Goal: Task Accomplishment & Management: Complete application form

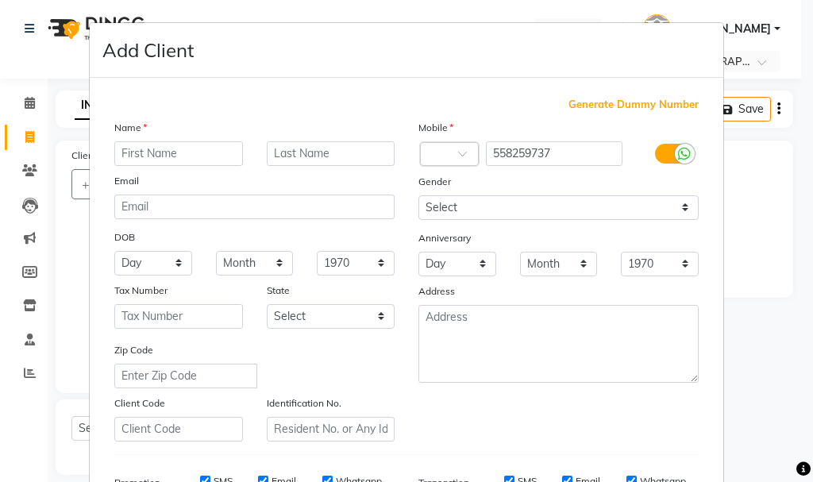
select select "service"
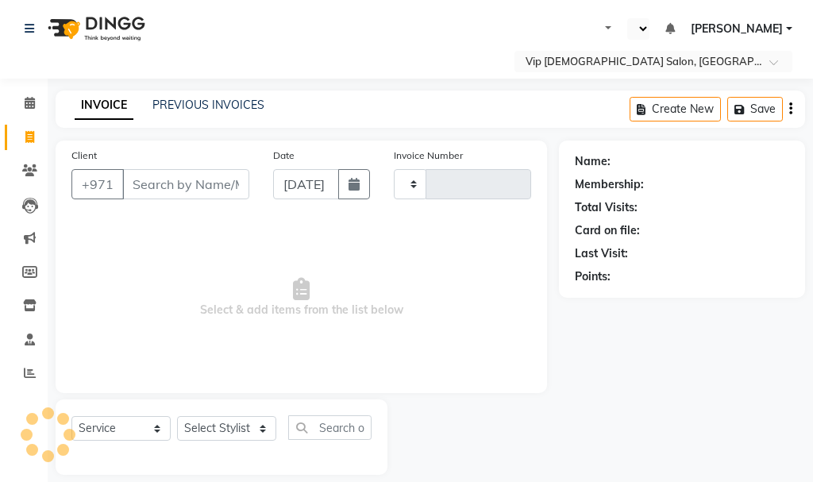
select select "service"
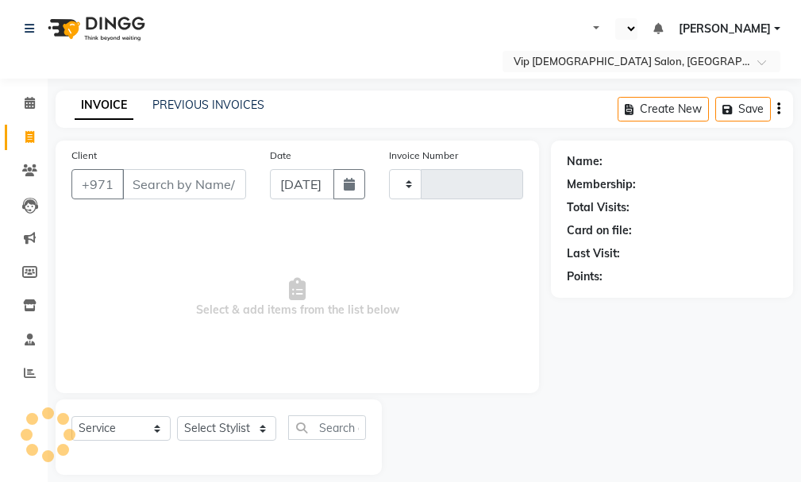
select select "en"
type input "1599"
select select "8415"
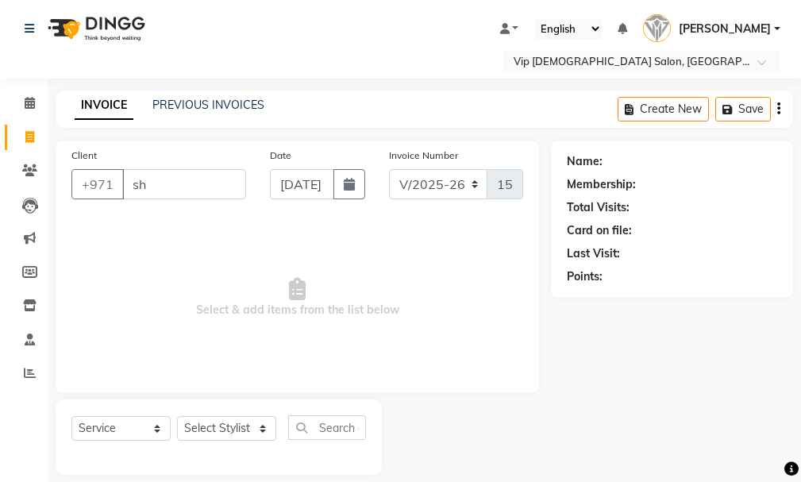
type input "s"
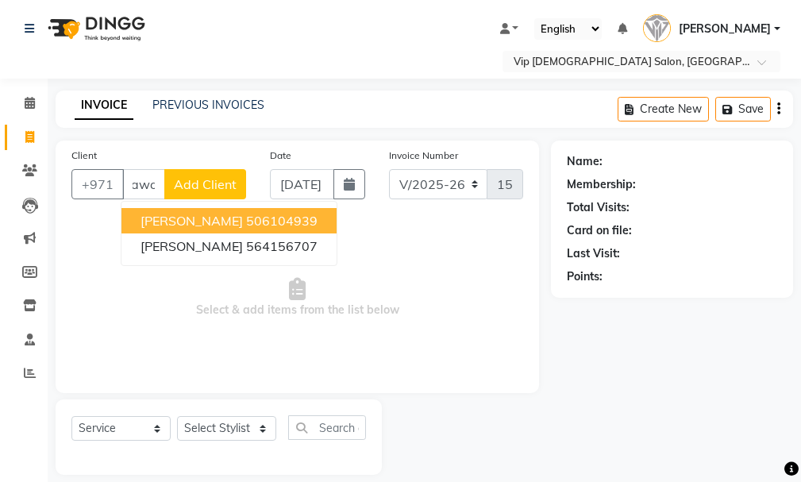
click at [272, 218] on ngb-highlight "506104939" at bounding box center [281, 221] width 71 height 16
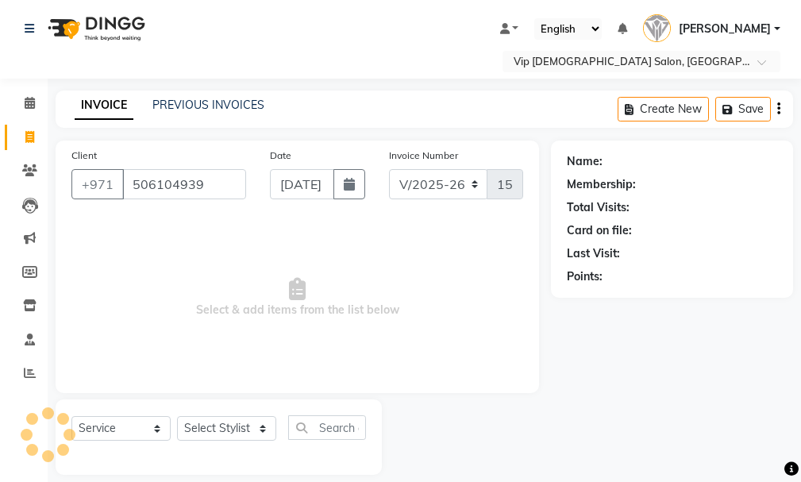
type input "506104939"
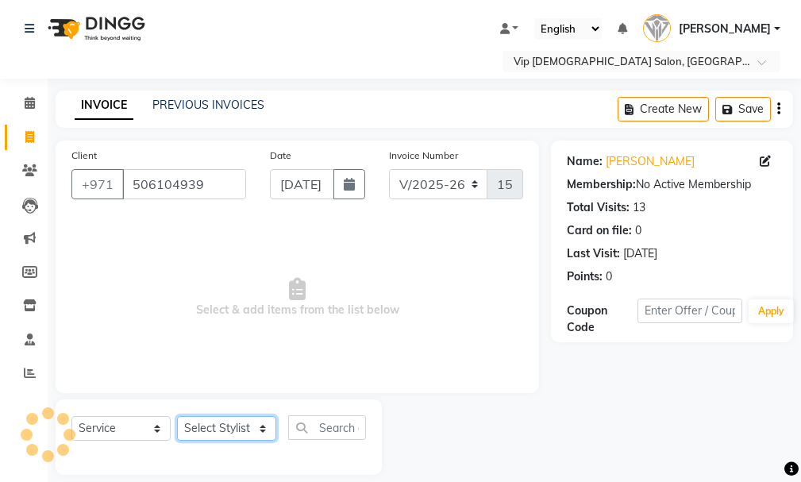
click at [240, 424] on select "Select Stylist Ali [PERSON_NAME] [PERSON_NAME] [PERSON_NAME] Lakhbizi Jairah [P…" at bounding box center [226, 428] width 99 height 25
click at [226, 425] on select "Select Stylist Ali [PERSON_NAME] [PERSON_NAME] [PERSON_NAME] Lakhbizi Jairah [P…" at bounding box center [226, 428] width 99 height 25
select select "81364"
click at [177, 416] on select "Select Stylist Ali [PERSON_NAME] [PERSON_NAME] [PERSON_NAME] Lakhbizi Jairah [P…" at bounding box center [226, 428] width 99 height 25
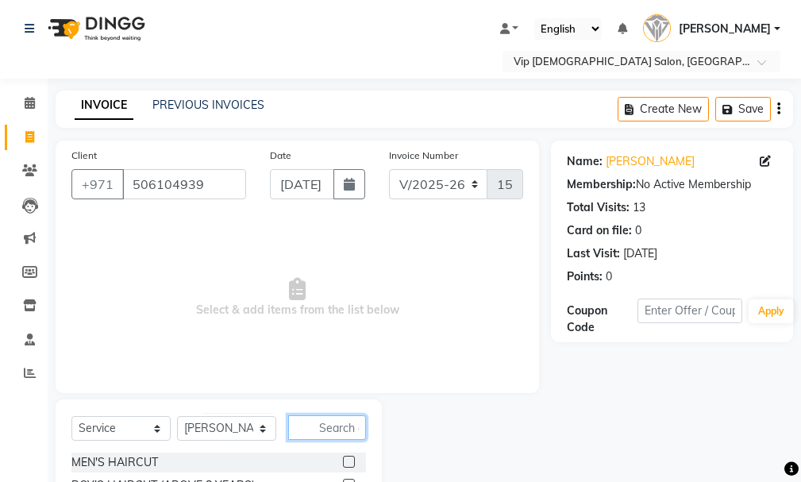
click at [335, 426] on input "text" at bounding box center [327, 427] width 78 height 25
click at [321, 426] on input "text" at bounding box center [327, 427] width 78 height 25
type input "c"
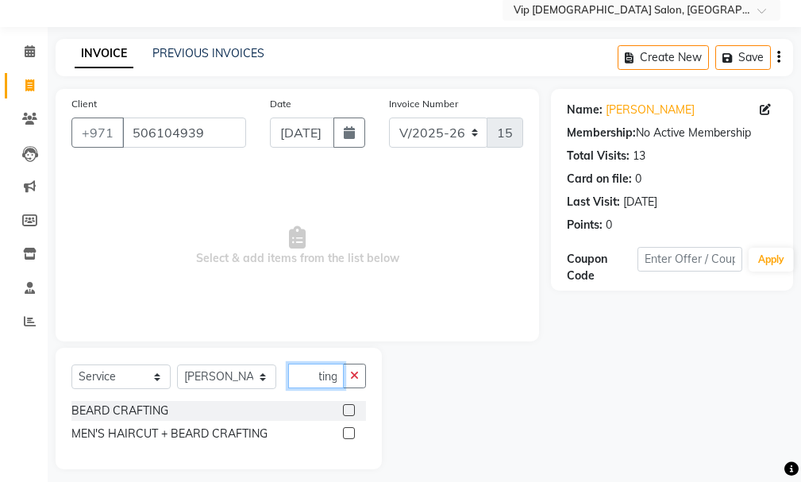
scroll to position [60, 0]
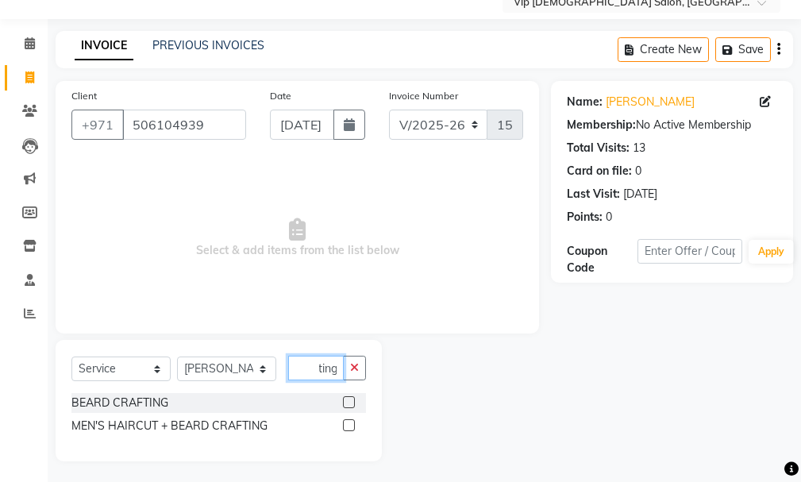
type input "crafting"
click at [350, 422] on label at bounding box center [349, 425] width 12 height 12
click at [350, 422] on input "checkbox" at bounding box center [348, 426] width 10 height 10
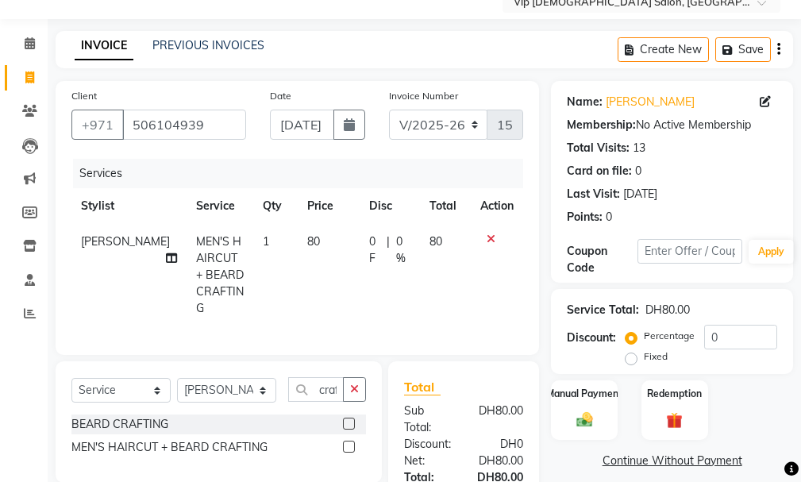
checkbox input "false"
click at [356, 383] on icon "button" at bounding box center [354, 388] width 9 height 11
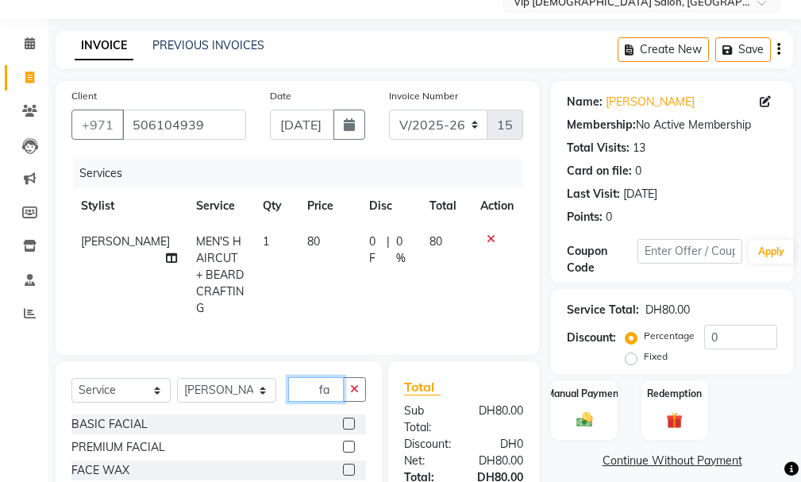
type input "f"
type input "mask"
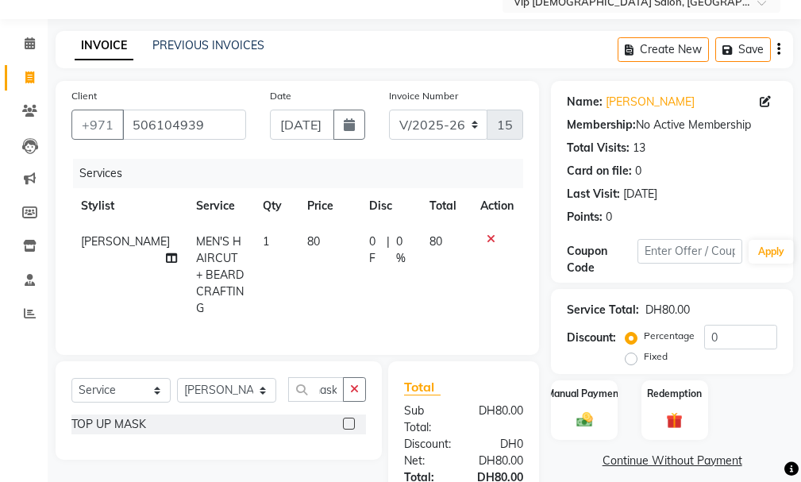
click at [345, 419] on label at bounding box center [349, 424] width 12 height 12
click at [345, 419] on input "checkbox" at bounding box center [348, 424] width 10 height 10
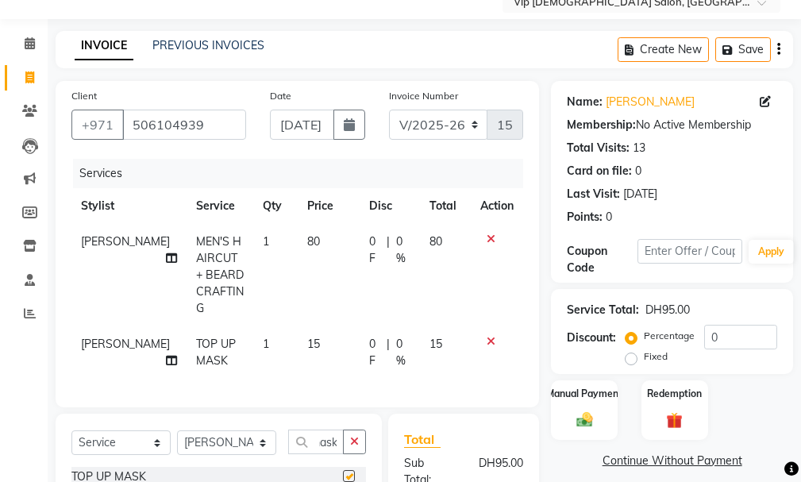
scroll to position [0, 0]
checkbox input "false"
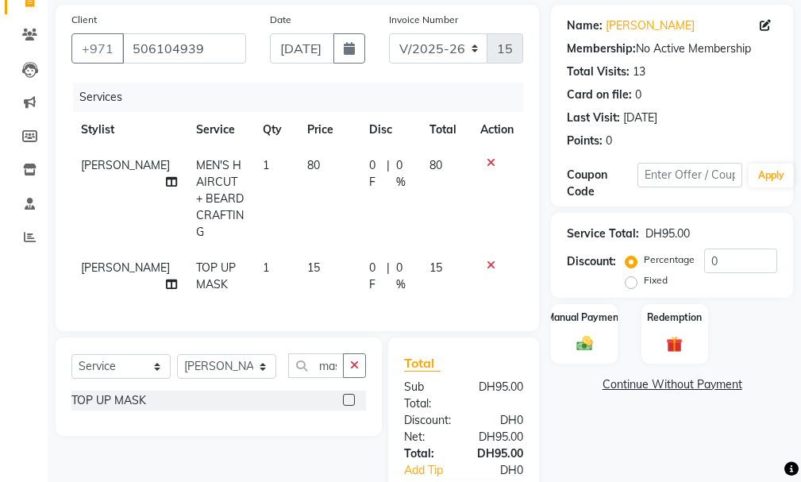
scroll to position [142, 0]
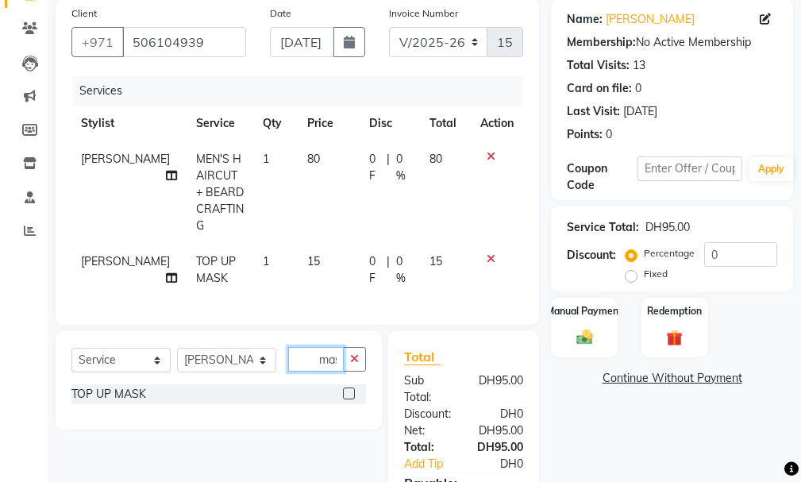
click at [337, 362] on input "mask" at bounding box center [316, 359] width 56 height 25
click at [355, 360] on button "button" at bounding box center [354, 359] width 23 height 25
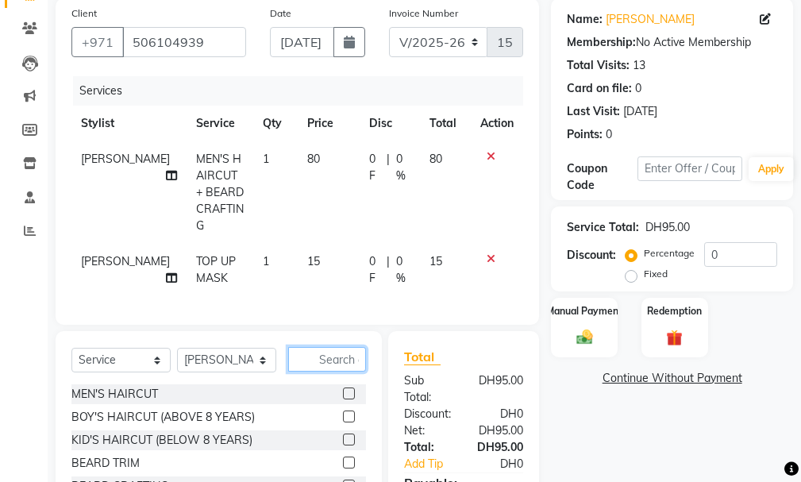
click at [327, 356] on input "text" at bounding box center [327, 359] width 78 height 25
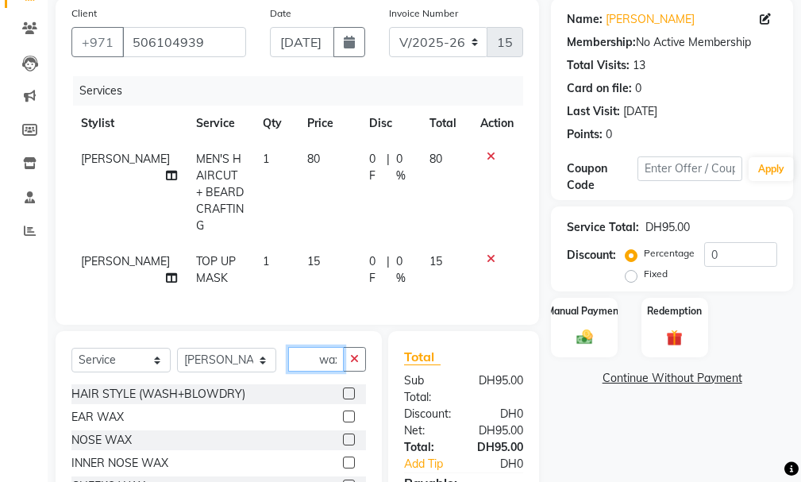
scroll to position [0, 3]
type input "wax"
click at [343, 389] on label at bounding box center [349, 393] width 12 height 12
click at [343, 389] on input "checkbox" at bounding box center [348, 394] width 10 height 10
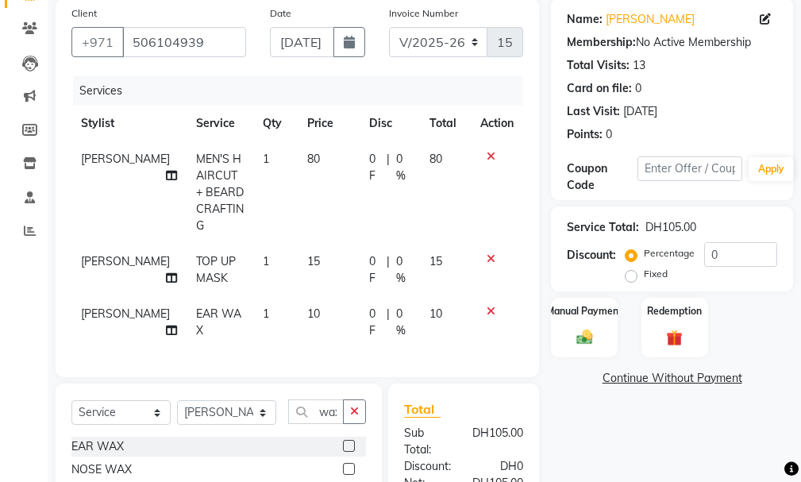
checkbox input "false"
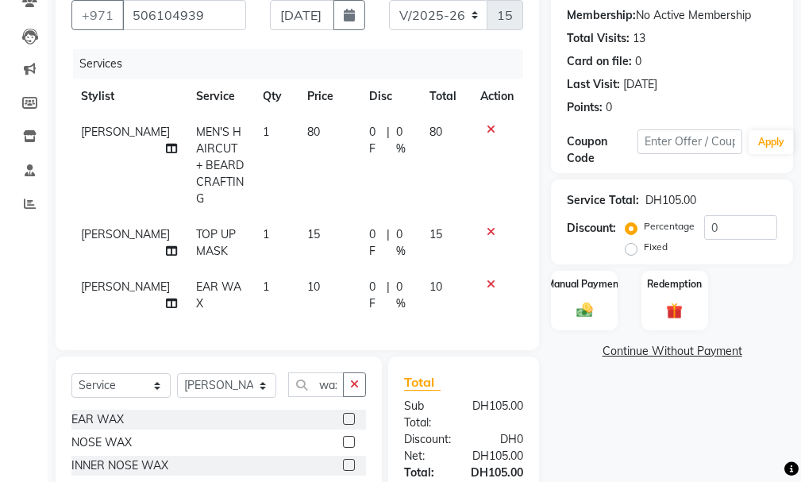
scroll to position [173, 0]
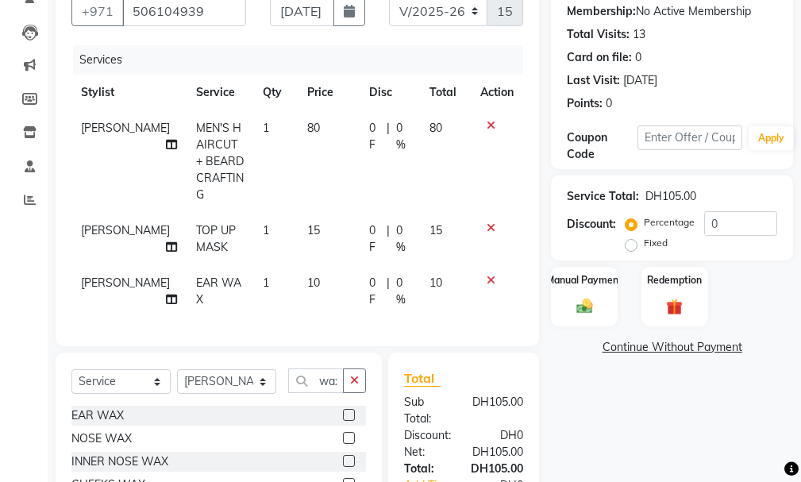
click at [490, 123] on icon at bounding box center [491, 125] width 9 height 11
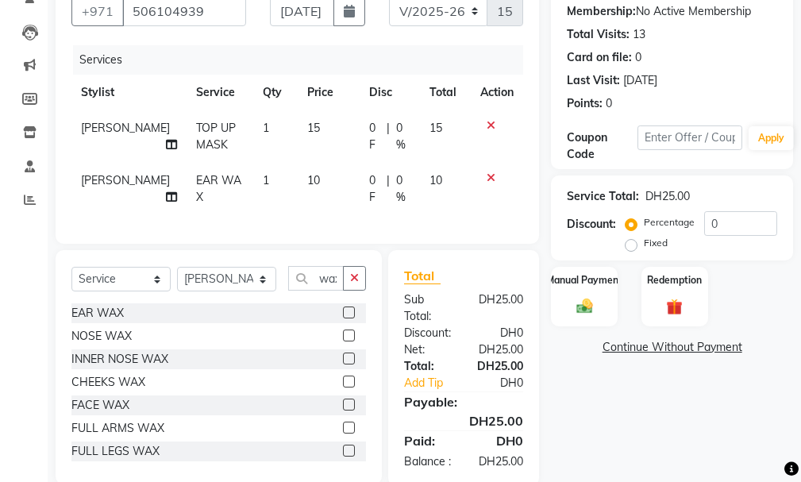
click at [495, 126] on div at bounding box center [496, 125] width 33 height 11
click at [490, 128] on icon at bounding box center [491, 125] width 9 height 11
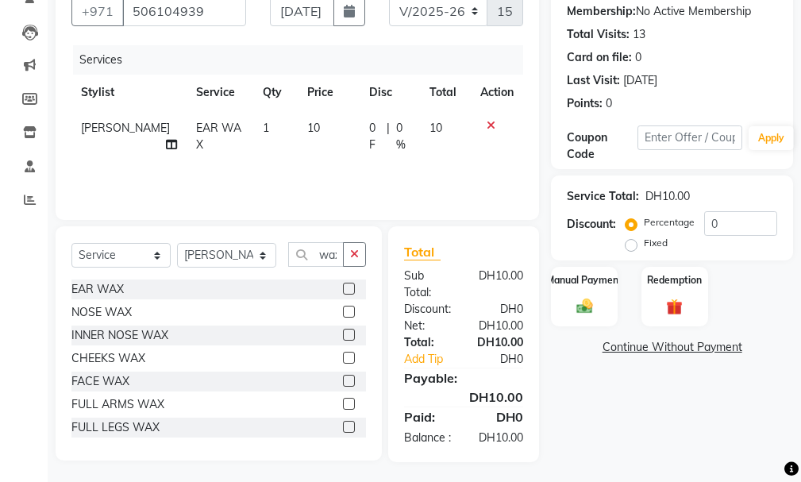
click at [487, 129] on icon at bounding box center [491, 125] width 9 height 11
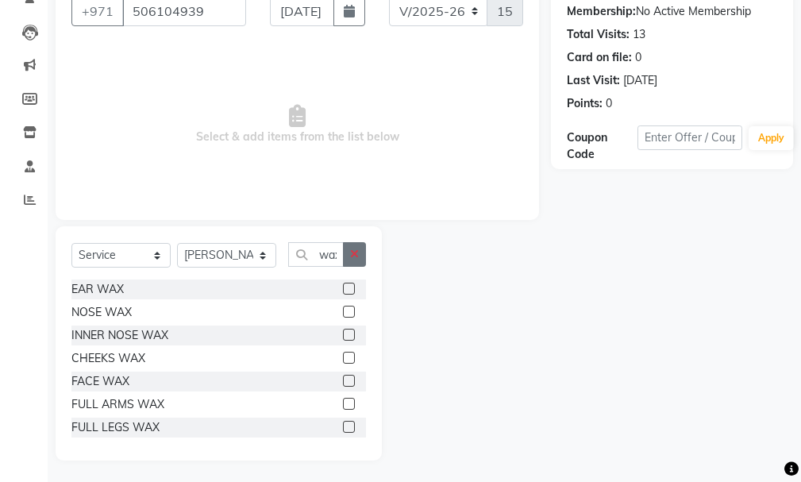
click at [356, 256] on icon "button" at bounding box center [354, 253] width 9 height 11
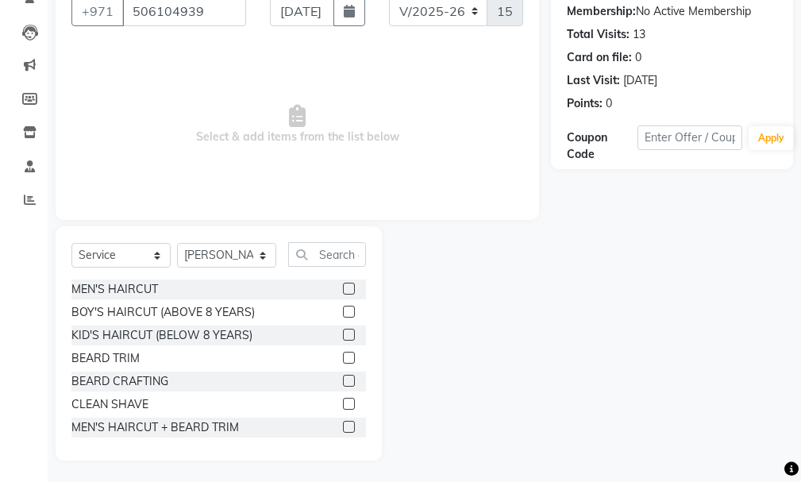
click at [343, 288] on label at bounding box center [349, 289] width 12 height 12
click at [343, 288] on input "checkbox" at bounding box center [348, 289] width 10 height 10
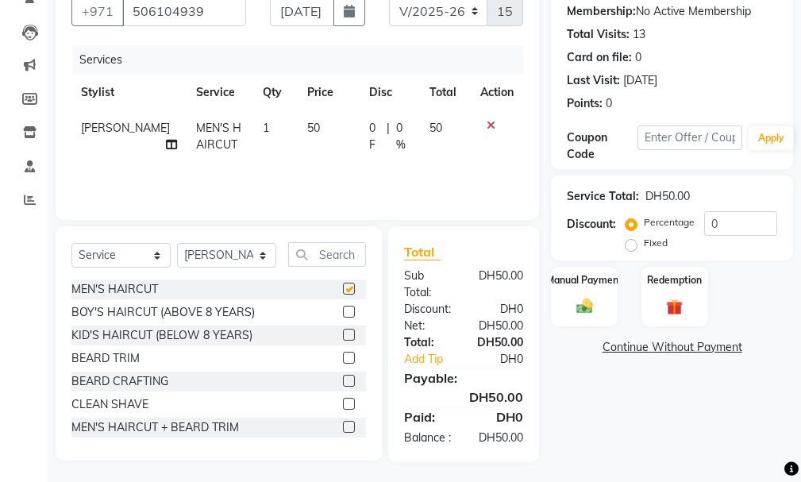
checkbox input "false"
click at [334, 258] on input "text" at bounding box center [327, 254] width 78 height 25
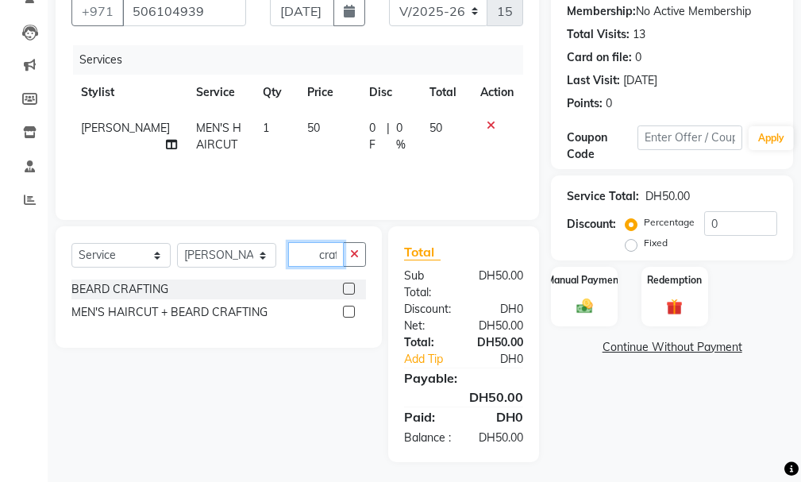
scroll to position [0, 1]
type input "craf"
click at [345, 283] on label at bounding box center [349, 289] width 12 height 12
click at [345, 284] on input "checkbox" at bounding box center [348, 289] width 10 height 10
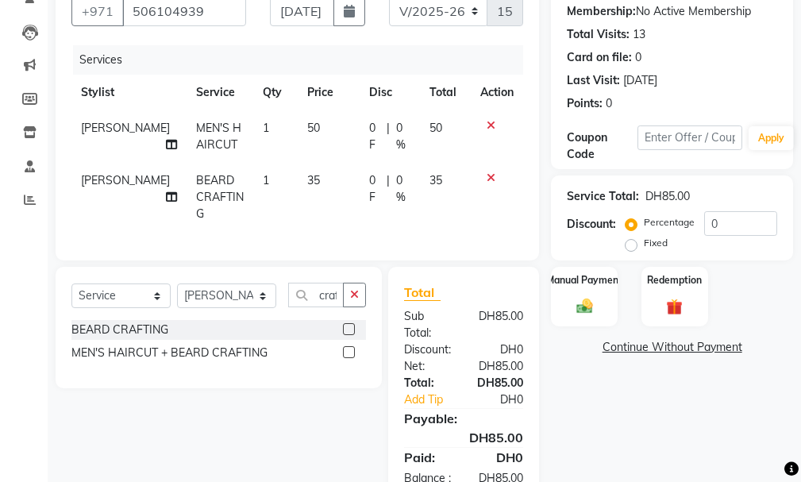
checkbox input "false"
click at [347, 284] on button "button" at bounding box center [354, 295] width 23 height 25
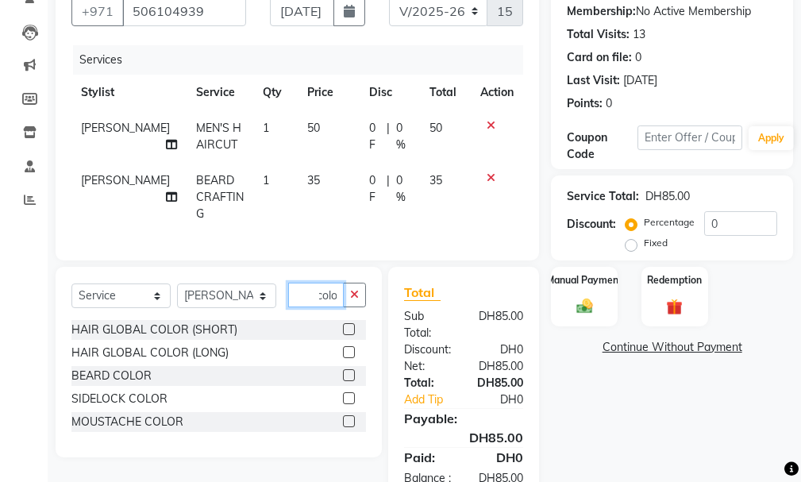
scroll to position [0, 6]
type input "color"
click at [343, 369] on label at bounding box center [349, 375] width 12 height 12
click at [343, 371] on input "checkbox" at bounding box center [348, 376] width 10 height 10
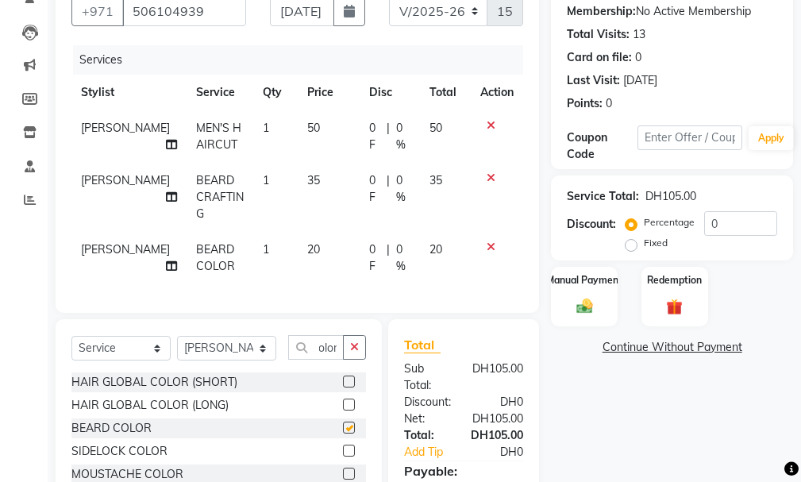
scroll to position [0, 0]
checkbox input "false"
click at [577, 313] on img at bounding box center [584, 306] width 27 height 19
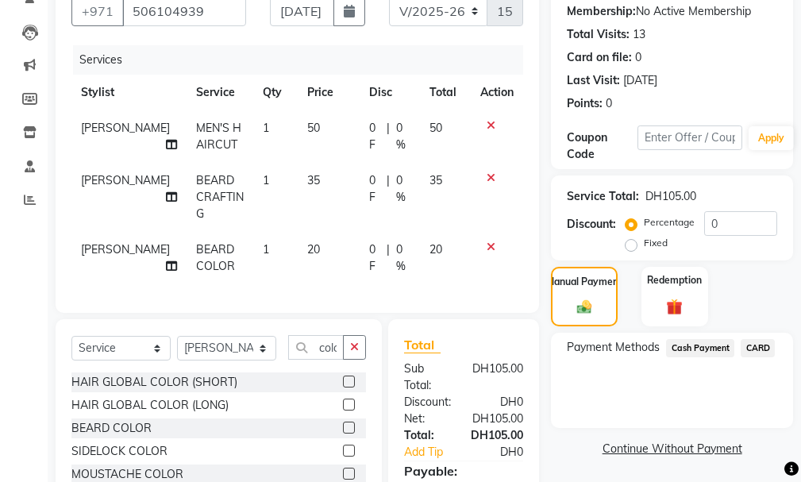
click at [756, 350] on span "CARD" at bounding box center [758, 348] width 34 height 18
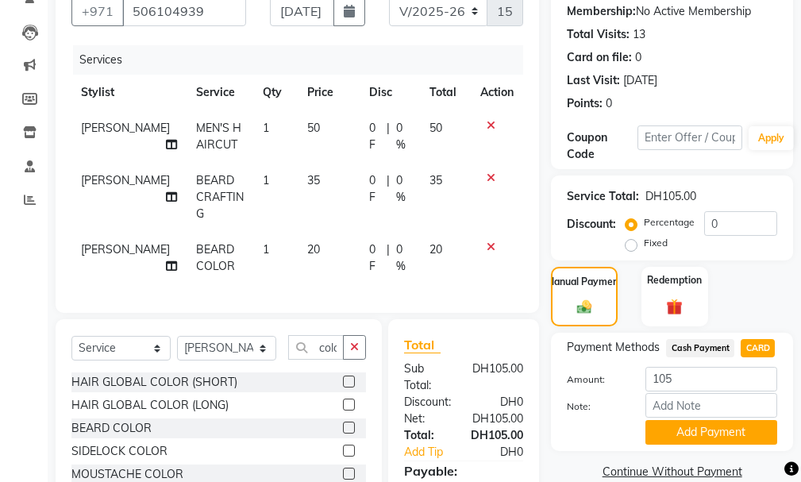
click at [714, 431] on button "Add Payment" at bounding box center [711, 432] width 132 height 25
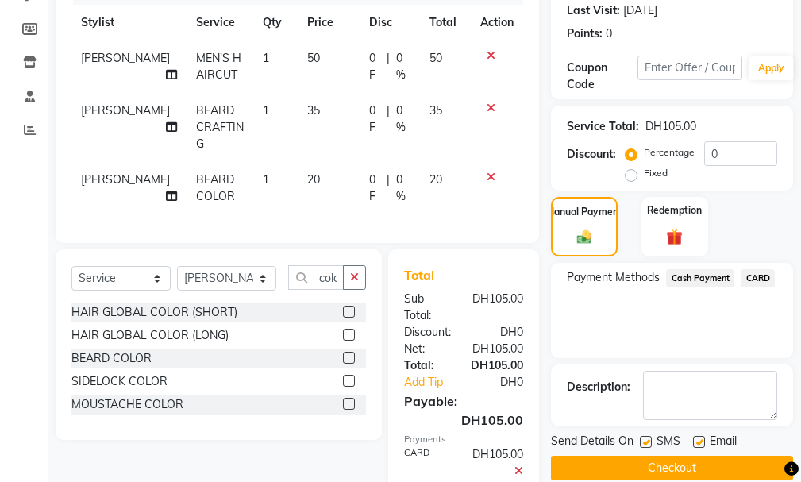
scroll to position [247, 0]
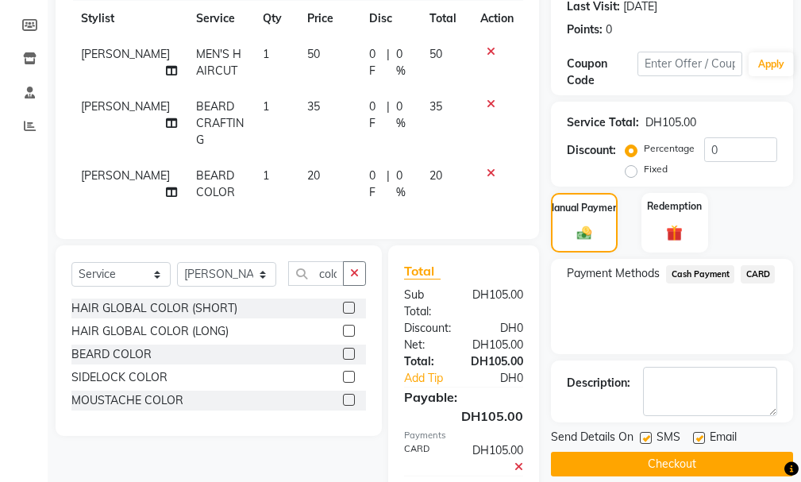
click at [654, 470] on button "Checkout" at bounding box center [672, 464] width 242 height 25
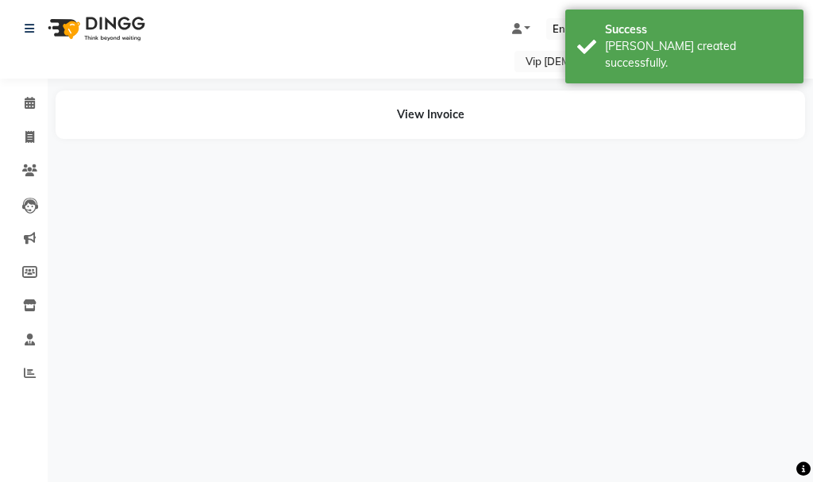
click at [811, 457] on div "Select Location × Vip [DEMOGRAPHIC_DATA] Salon, Hor Al Anz East Default Panel M…" at bounding box center [406, 241] width 813 height 482
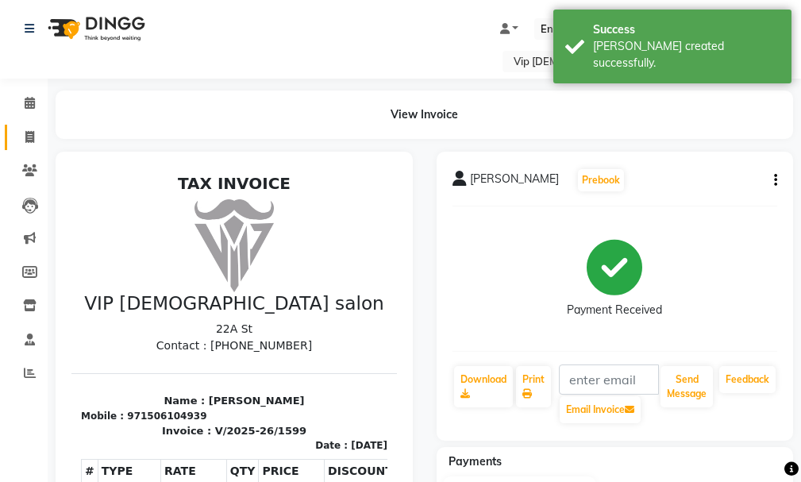
click at [29, 126] on link "Invoice" at bounding box center [24, 138] width 38 height 26
select select "8415"
select select "service"
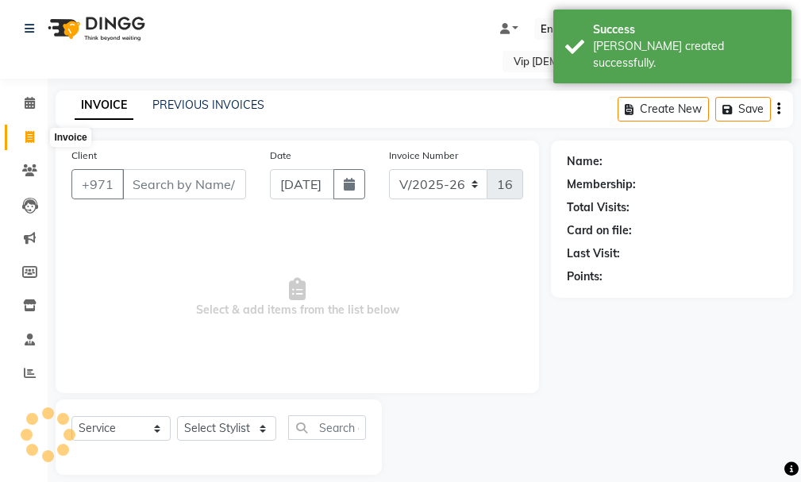
scroll to position [17, 0]
